Goal: Transaction & Acquisition: Purchase product/service

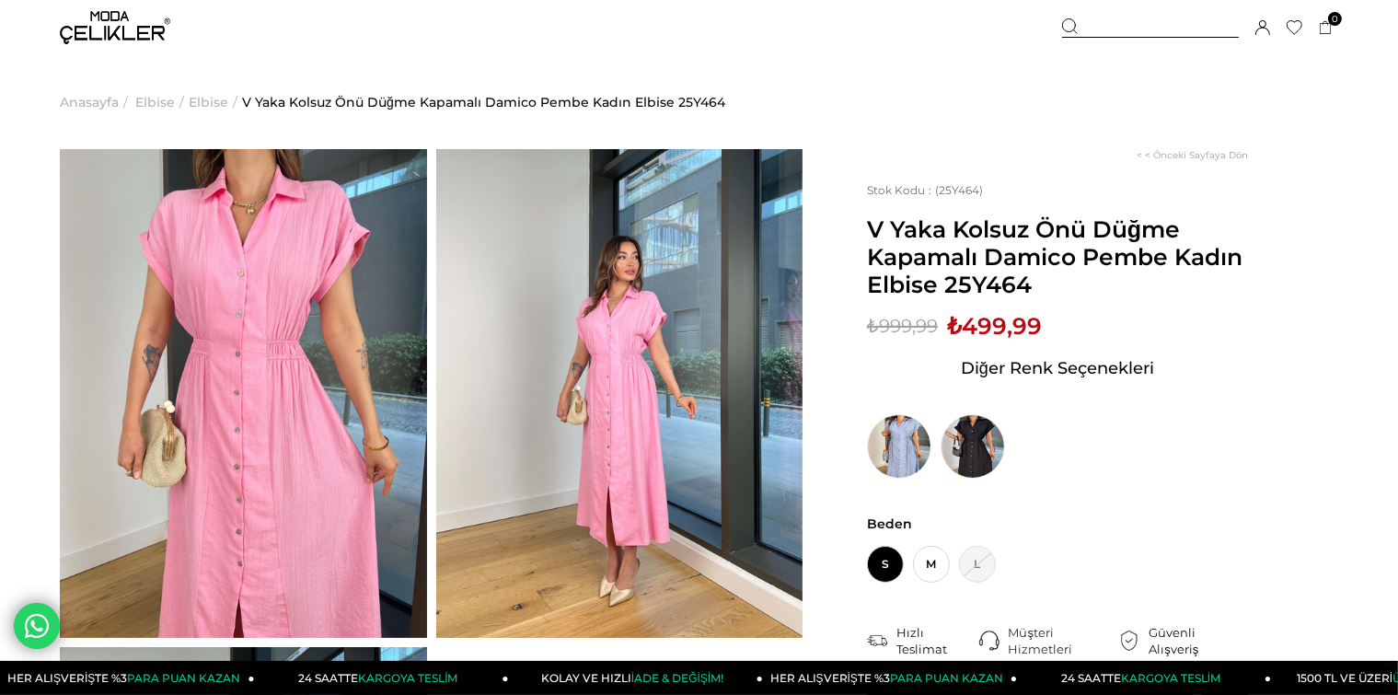
click at [720, 378] on img at bounding box center [619, 393] width 367 height 489
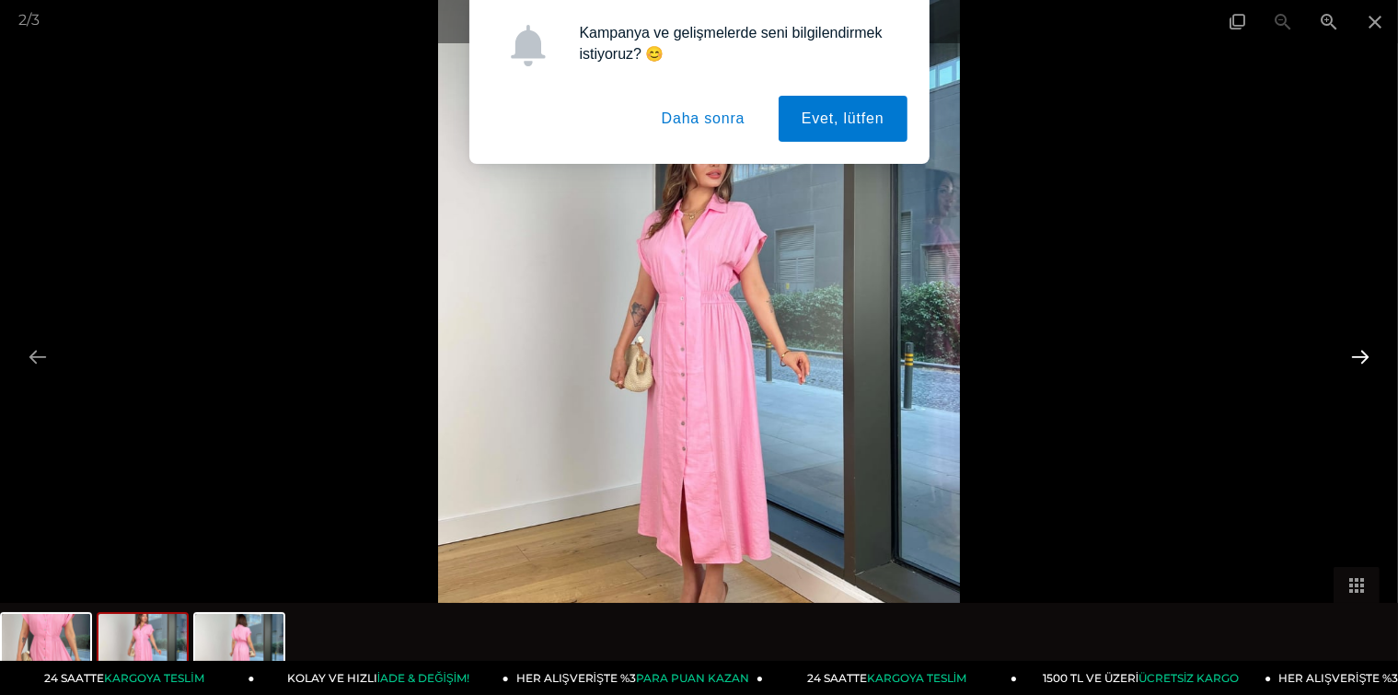
click at [1352, 351] on button at bounding box center [1360, 357] width 39 height 36
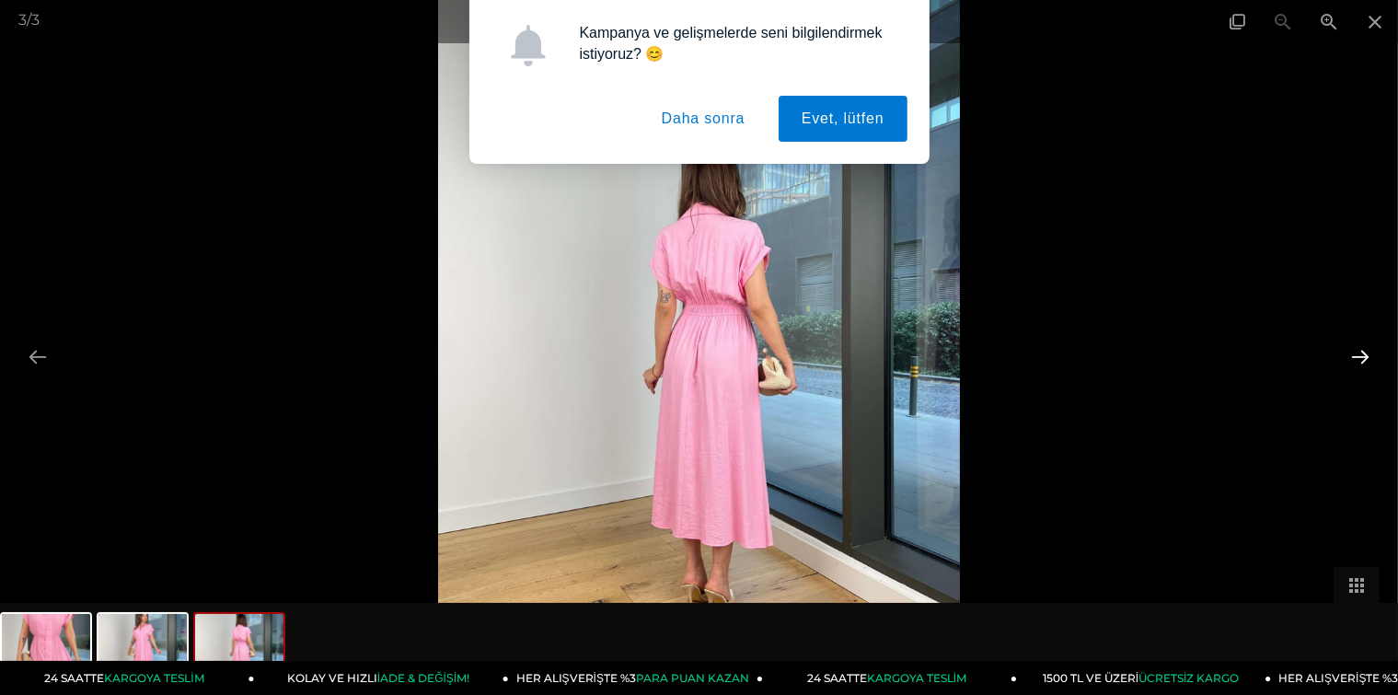
click at [1362, 353] on button at bounding box center [1360, 357] width 39 height 36
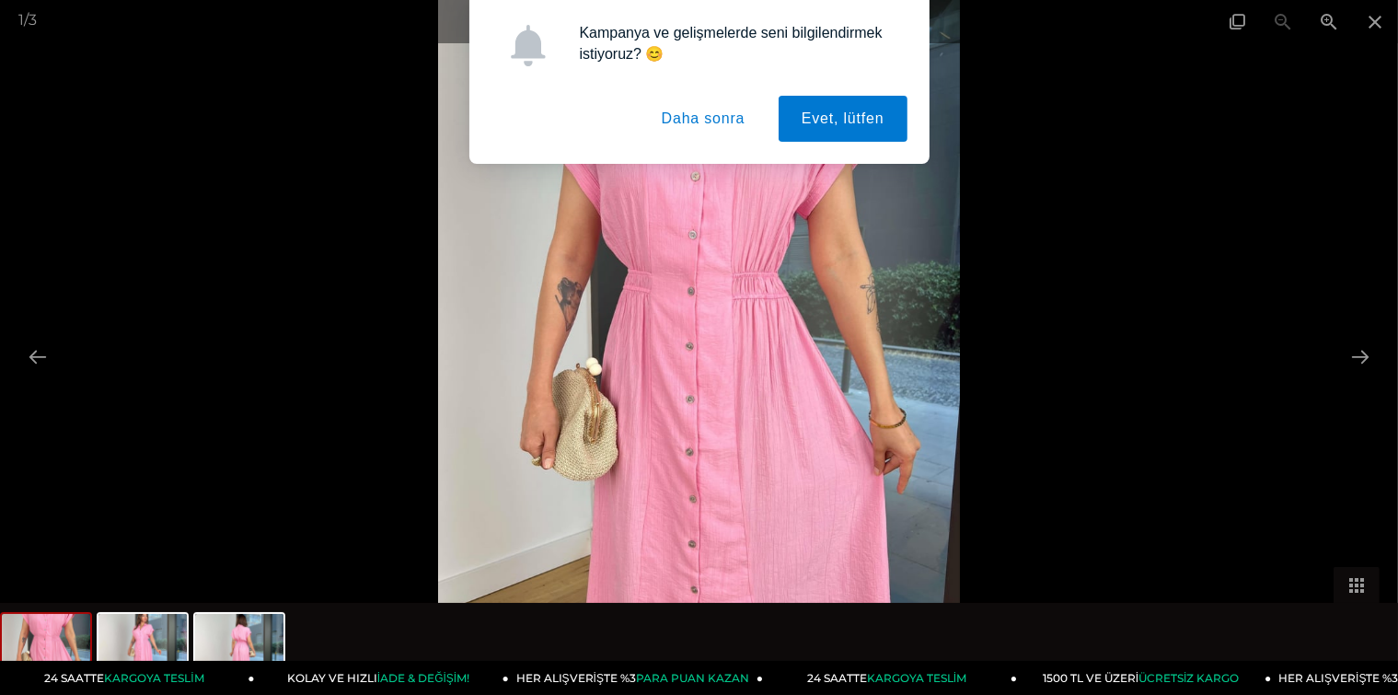
click at [730, 123] on button "Daha sonra" at bounding box center [704, 119] width 130 height 46
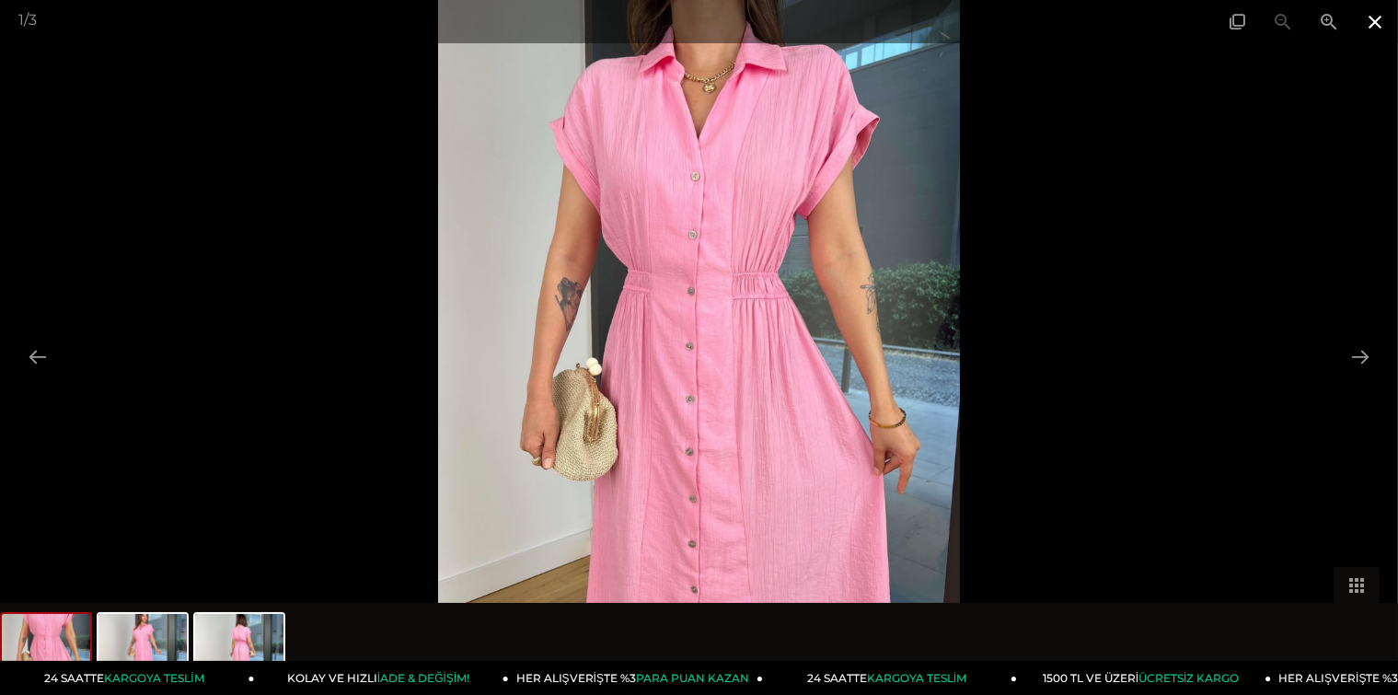
click at [1366, 24] on span at bounding box center [1375, 21] width 46 height 43
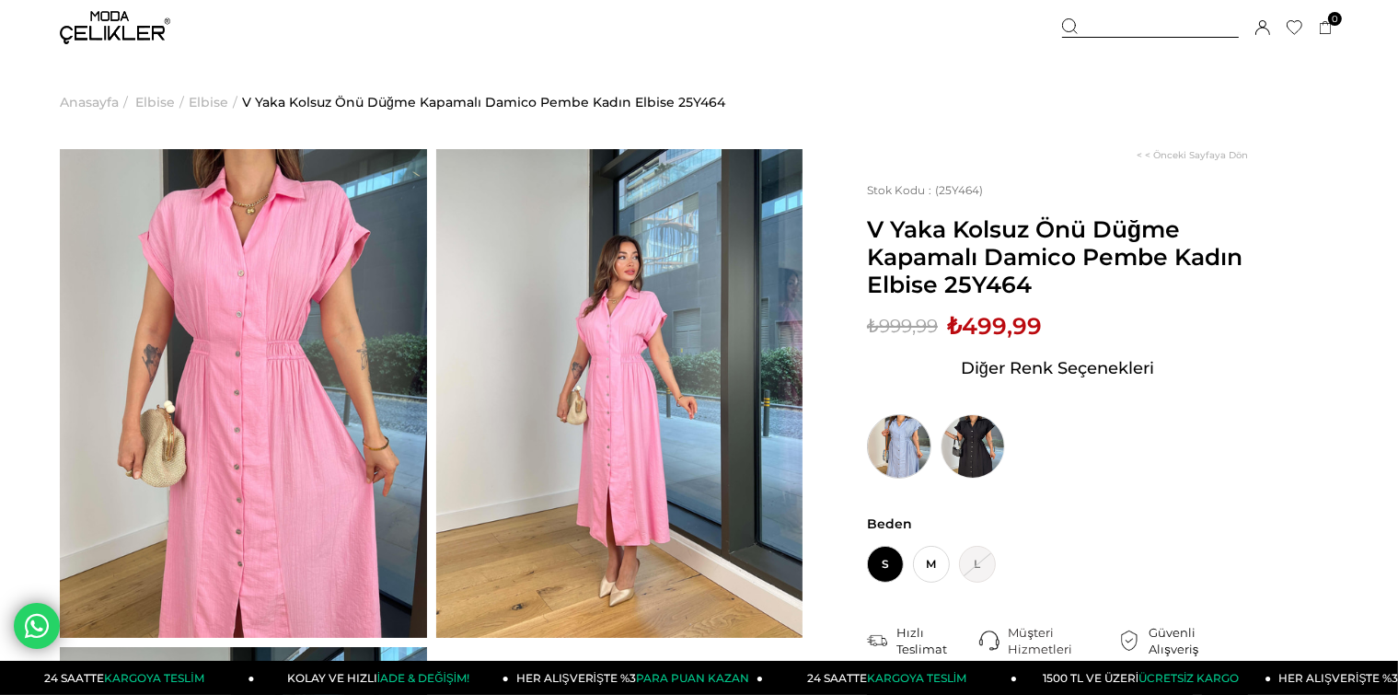
click at [902, 444] on img at bounding box center [899, 446] width 64 height 64
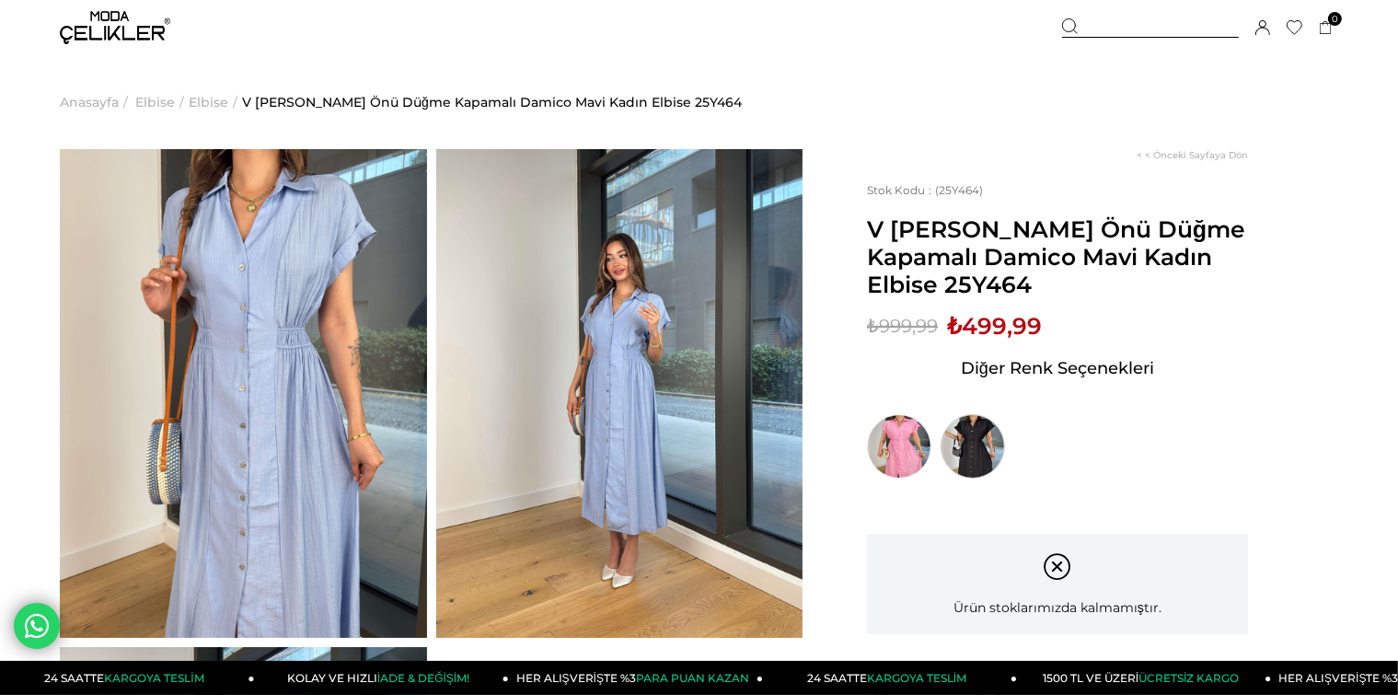
click at [959, 447] on img at bounding box center [973, 446] width 64 height 64
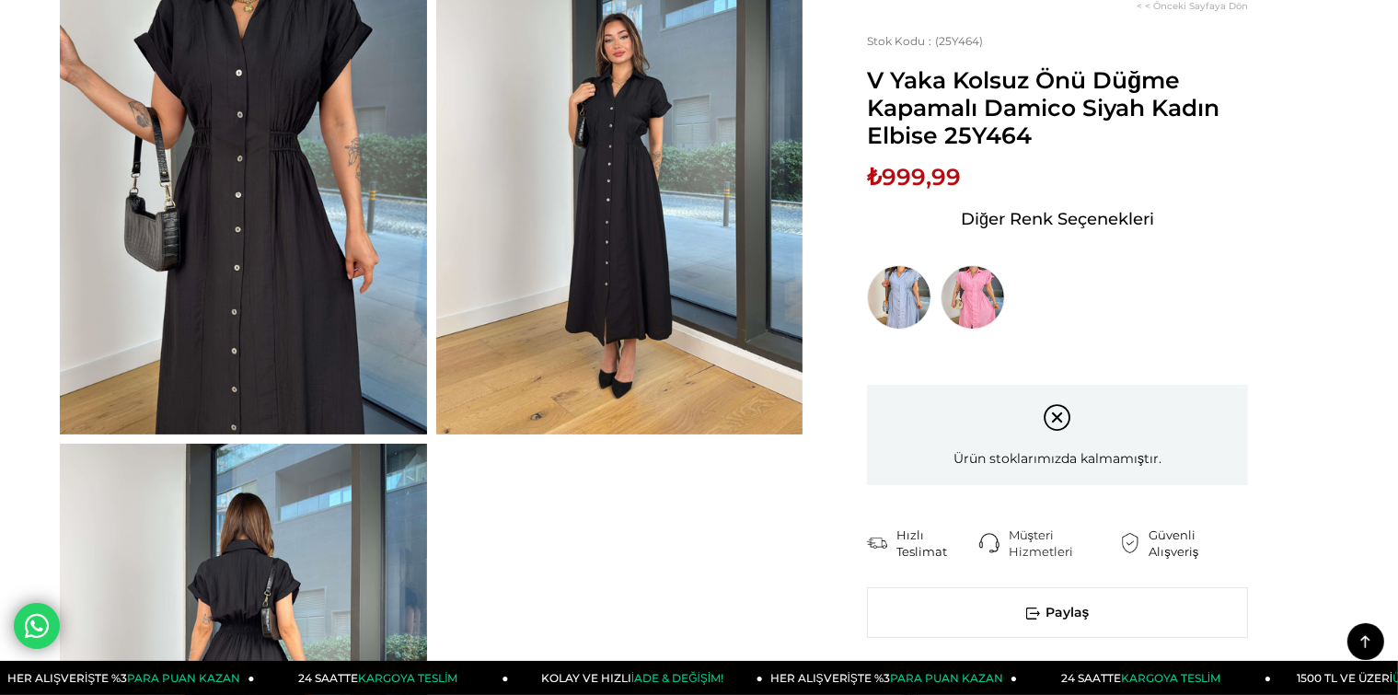
scroll to position [92, 0]
